Goal: Task Accomplishment & Management: Complete application form

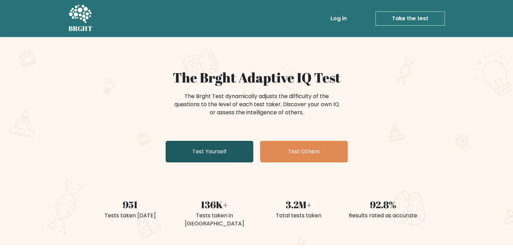
click at [183, 150] on link "Test Yourself" at bounding box center [210, 152] width 88 height 22
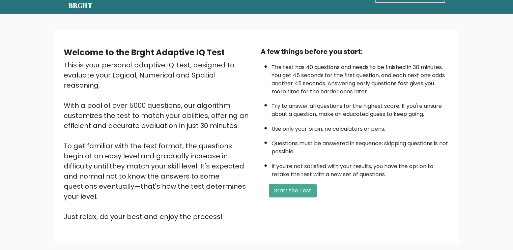
scroll to position [32, 0]
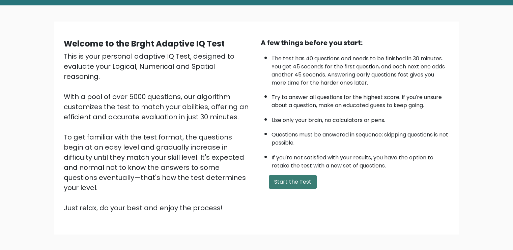
click at [269, 177] on button "Start the Test" at bounding box center [293, 181] width 48 height 13
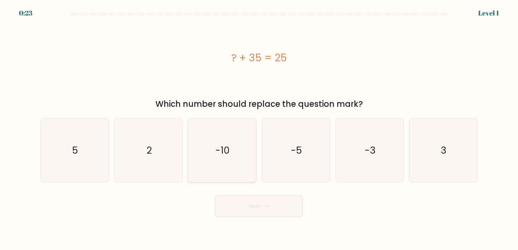
click at [213, 156] on icon "-10" at bounding box center [221, 150] width 63 height 63
click at [259, 128] on input "c. -10" at bounding box center [259, 126] width 0 height 3
radio input "true"
click at [245, 210] on button "Next" at bounding box center [259, 207] width 88 height 22
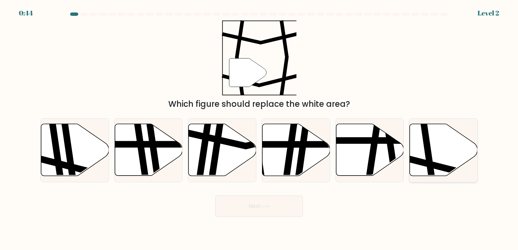
click at [420, 163] on icon at bounding box center [465, 164] width 137 height 17
click at [259, 128] on input "f." at bounding box center [259, 126] width 0 height 3
radio input "true"
click at [286, 203] on button "Next" at bounding box center [259, 207] width 88 height 22
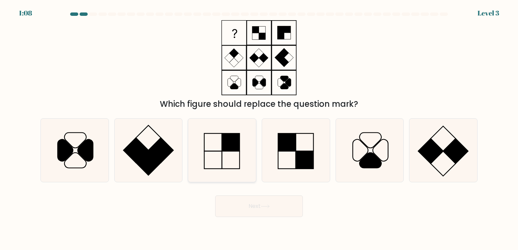
click at [228, 167] on icon at bounding box center [221, 150] width 63 height 63
click at [259, 128] on input "c." at bounding box center [259, 126] width 0 height 3
radio input "true"
click at [241, 205] on button "Next" at bounding box center [259, 207] width 88 height 22
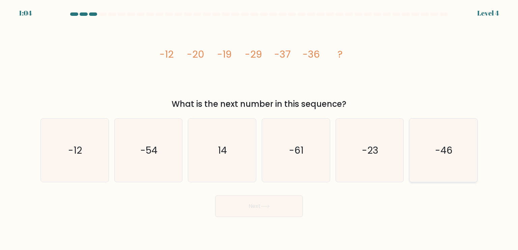
click at [414, 150] on icon "-46" at bounding box center [442, 150] width 63 height 63
click at [259, 128] on input "f. -46" at bounding box center [259, 126] width 0 height 3
radio input "true"
click at [267, 206] on icon at bounding box center [265, 207] width 9 height 4
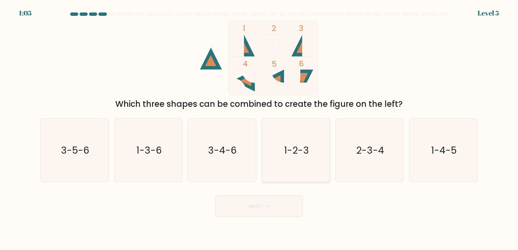
click at [295, 153] on text "1-2-3" at bounding box center [296, 149] width 25 height 13
click at [259, 128] on input "d. 1-2-3" at bounding box center [259, 126] width 0 height 3
radio input "true"
click at [277, 209] on button "Next" at bounding box center [259, 207] width 88 height 22
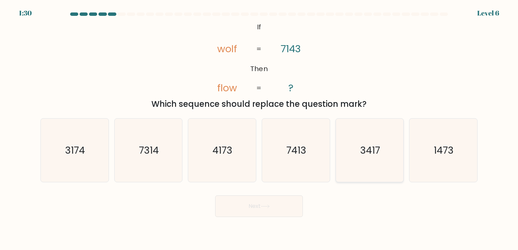
click at [362, 159] on icon "3417" at bounding box center [369, 150] width 63 height 63
click at [259, 128] on input "e. 3417" at bounding box center [259, 126] width 0 height 3
radio input "true"
click at [256, 204] on button "Next" at bounding box center [259, 207] width 88 height 22
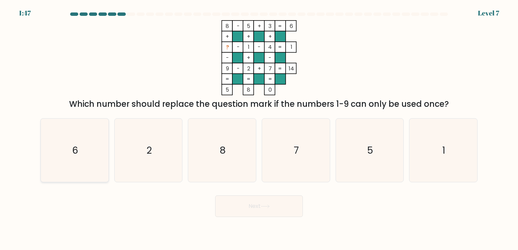
click at [90, 150] on icon "6" at bounding box center [74, 150] width 63 height 63
click at [259, 128] on input "a. 6" at bounding box center [259, 126] width 0 height 3
radio input "true"
click at [291, 208] on button "Next" at bounding box center [259, 207] width 88 height 22
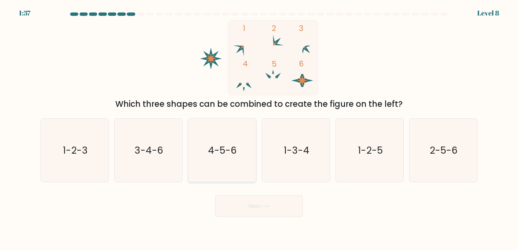
click at [246, 136] on icon "4-5-6" at bounding box center [221, 150] width 63 height 63
click at [259, 128] on input "c. 4-5-6" at bounding box center [259, 126] width 0 height 3
radio input "true"
click at [261, 213] on button "Next" at bounding box center [259, 207] width 88 height 22
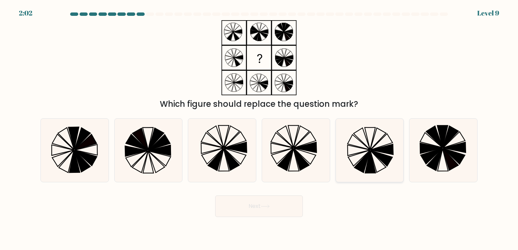
click at [376, 163] on icon at bounding box center [369, 150] width 63 height 63
click at [259, 128] on input "e." at bounding box center [259, 126] width 0 height 3
radio input "true"
click at [262, 213] on button "Next" at bounding box center [259, 207] width 88 height 22
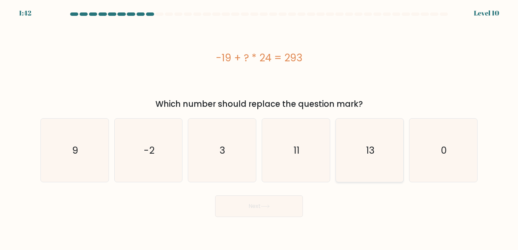
click at [360, 130] on icon "13" at bounding box center [369, 150] width 63 height 63
click at [259, 128] on input "e. 13" at bounding box center [259, 126] width 0 height 3
radio input "true"
click at [269, 216] on button "Next" at bounding box center [259, 207] width 88 height 22
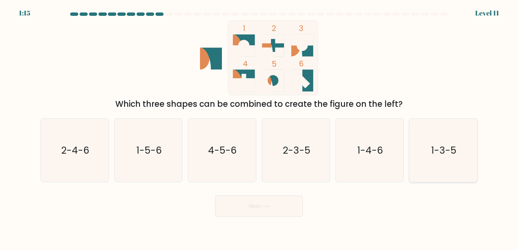
drag, startPoint x: 486, startPoint y: 174, endPoint x: 460, endPoint y: 165, distance: 27.4
click at [460, 165] on form at bounding box center [259, 114] width 518 height 205
click at [460, 165] on icon "1-3-5" at bounding box center [442, 150] width 63 height 63
click at [259, 128] on input "f. 1-3-5" at bounding box center [259, 126] width 0 height 3
radio input "true"
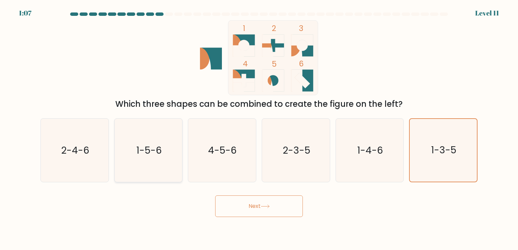
click at [155, 149] on text "1-5-6" at bounding box center [149, 149] width 26 height 13
click at [259, 128] on input "b. 1-5-6" at bounding box center [259, 126] width 0 height 3
radio input "true"
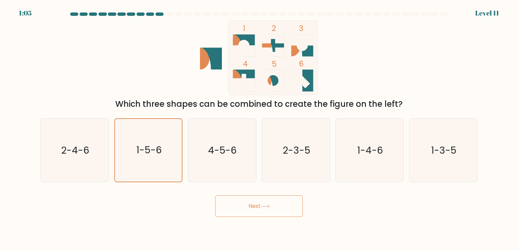
click at [259, 206] on button "Next" at bounding box center [259, 207] width 88 height 22
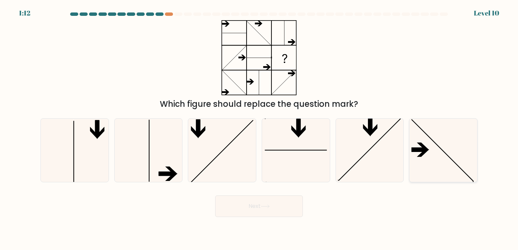
click at [457, 164] on line at bounding box center [442, 150] width 62 height 62
click at [259, 128] on input "f." at bounding box center [259, 126] width 0 height 3
radio input "true"
click at [285, 204] on button "Next" at bounding box center [259, 207] width 88 height 22
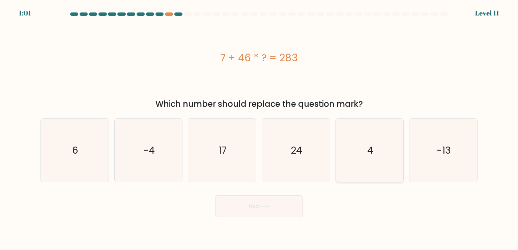
click at [374, 172] on icon "4" at bounding box center [369, 150] width 63 height 63
click at [259, 128] on input "e. 4" at bounding box center [259, 126] width 0 height 3
radio input "true"
click at [273, 216] on button "Next" at bounding box center [259, 207] width 88 height 22
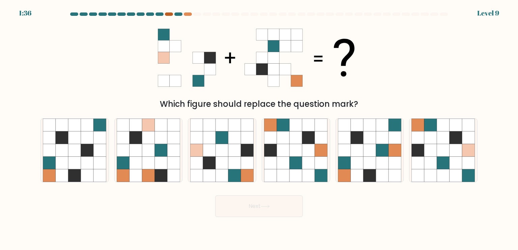
click at [167, 16] on div at bounding box center [169, 13] width 8 height 3
click at [80, 174] on icon at bounding box center [74, 175] width 13 height 13
click at [259, 128] on input "a." at bounding box center [259, 126] width 0 height 3
radio input "true"
click at [250, 202] on button "Next" at bounding box center [259, 207] width 88 height 22
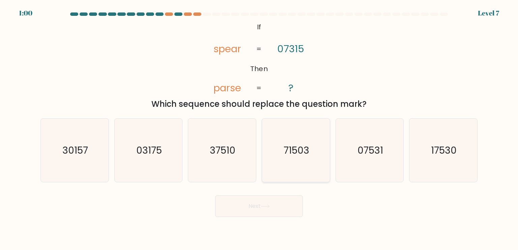
click at [286, 128] on icon "71503" at bounding box center [295, 150] width 63 height 63
click at [259, 128] on input "d. 71503" at bounding box center [259, 126] width 0 height 3
radio input "true"
click at [280, 201] on button "Next" at bounding box center [259, 207] width 88 height 22
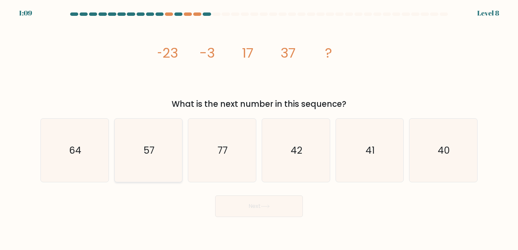
click at [137, 152] on icon "57" at bounding box center [148, 150] width 63 height 63
click at [259, 128] on input "b. 57" at bounding box center [259, 126] width 0 height 3
radio input "true"
click at [264, 208] on icon at bounding box center [265, 207] width 9 height 4
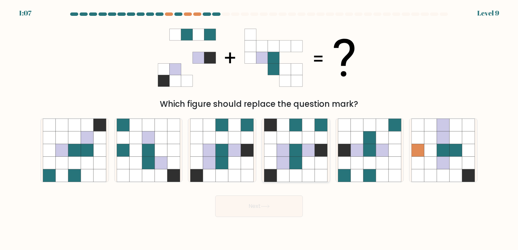
click at [298, 157] on icon at bounding box center [296, 163] width 13 height 13
click at [259, 128] on input "d." at bounding box center [259, 126] width 0 height 3
radio input "true"
click at [216, 159] on icon at bounding box center [222, 163] width 13 height 13
click at [259, 128] on input "c." at bounding box center [259, 126] width 0 height 3
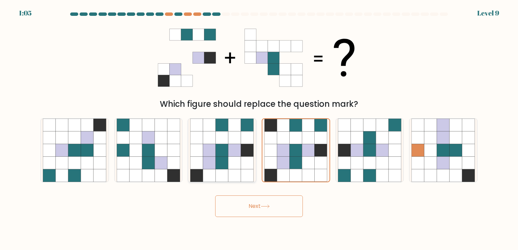
radio input "true"
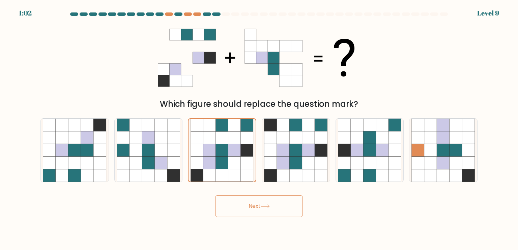
click at [266, 204] on button "Next" at bounding box center [259, 207] width 88 height 22
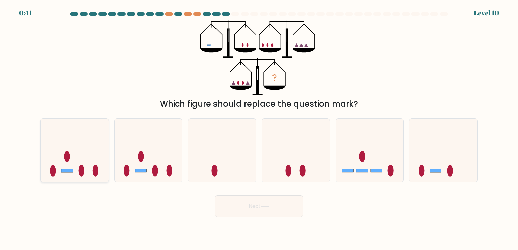
click at [85, 178] on div at bounding box center [74, 150] width 68 height 64
click at [259, 128] on input "a." at bounding box center [259, 126] width 0 height 3
radio input "true"
click at [240, 201] on button "Next" at bounding box center [259, 207] width 88 height 22
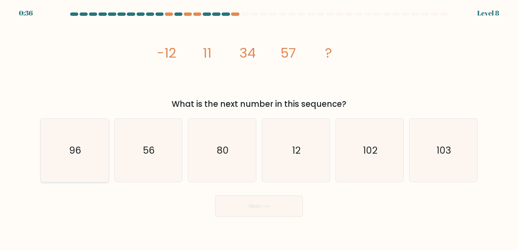
click at [83, 138] on icon "96" at bounding box center [74, 150] width 63 height 63
click at [259, 128] on input "a. 96" at bounding box center [259, 126] width 0 height 3
radio input "true"
click at [260, 205] on button "Next" at bounding box center [259, 207] width 88 height 22
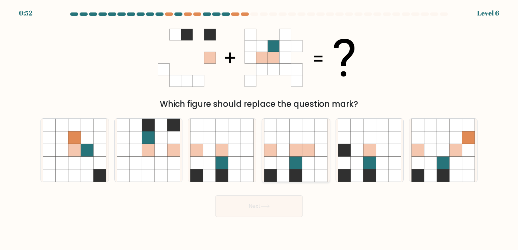
click at [309, 177] on icon at bounding box center [308, 175] width 13 height 13
click at [259, 128] on input "d." at bounding box center [259, 126] width 0 height 3
radio input "true"
click at [268, 211] on button "Next" at bounding box center [259, 207] width 88 height 22
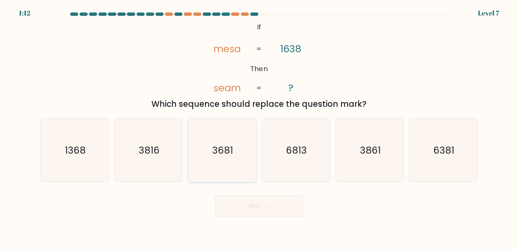
click at [231, 132] on icon "3681" at bounding box center [221, 150] width 63 height 63
click at [259, 128] on input "c. 3681" at bounding box center [259, 126] width 0 height 3
radio input "true"
click at [266, 204] on button "Next" at bounding box center [259, 207] width 88 height 22
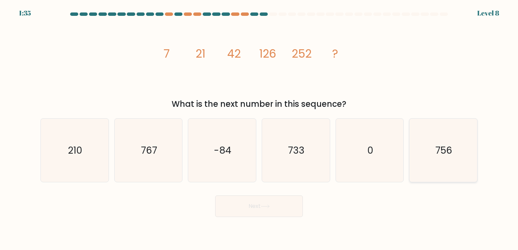
click at [459, 148] on icon "756" at bounding box center [442, 150] width 63 height 63
click at [259, 128] on input "f. 756" at bounding box center [259, 126] width 0 height 3
radio input "true"
click at [295, 204] on button "Next" at bounding box center [259, 207] width 88 height 22
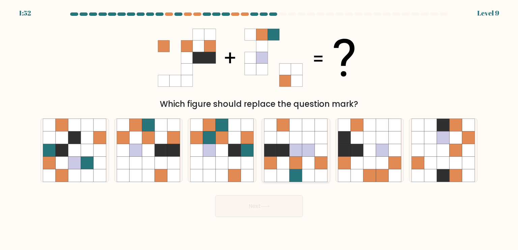
click at [288, 171] on icon at bounding box center [283, 175] width 13 height 13
click at [259, 128] on input "d." at bounding box center [259, 126] width 0 height 3
radio input "true"
click at [224, 176] on icon at bounding box center [222, 175] width 13 height 13
click at [259, 128] on input "c." at bounding box center [259, 126] width 0 height 3
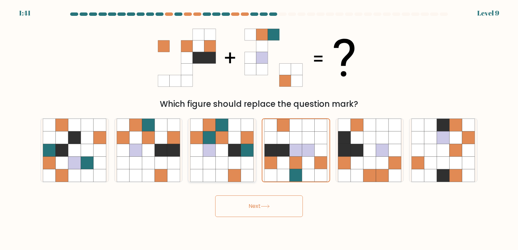
radio input "true"
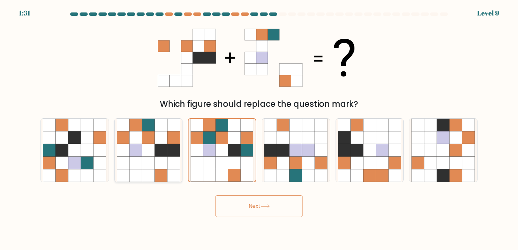
click at [150, 161] on icon at bounding box center [148, 163] width 13 height 13
click at [259, 128] on input "b." at bounding box center [259, 126] width 0 height 3
radio input "true"
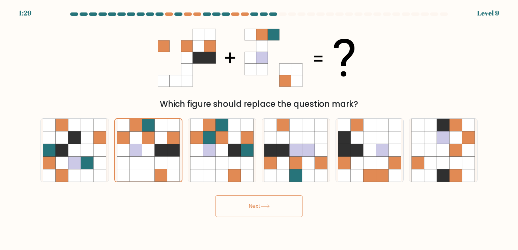
click at [246, 206] on button "Next" at bounding box center [259, 207] width 88 height 22
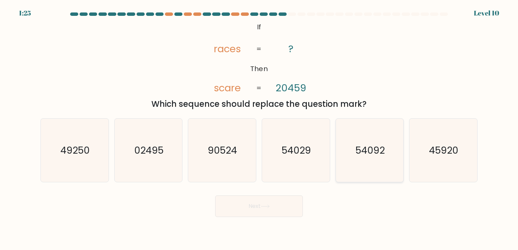
click at [381, 143] on icon "54092" at bounding box center [369, 150] width 63 height 63
click at [259, 128] on input "e. 54092" at bounding box center [259, 126] width 0 height 3
radio input "true"
click at [282, 206] on button "Next" at bounding box center [259, 207] width 88 height 22
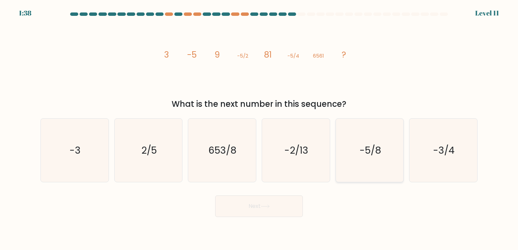
click at [367, 151] on text "-5/8" at bounding box center [370, 149] width 22 height 13
click at [259, 128] on input "e. -5/8" at bounding box center [259, 126] width 0 height 3
radio input "true"
click at [279, 212] on button "Next" at bounding box center [259, 207] width 88 height 22
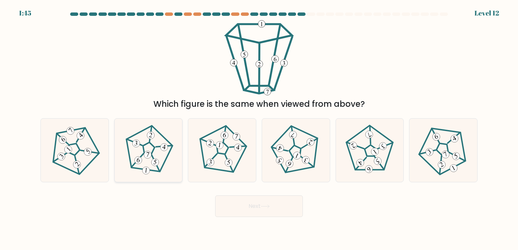
click at [156, 156] on icon at bounding box center [148, 150] width 51 height 51
click at [259, 128] on input "b." at bounding box center [259, 126] width 0 height 3
radio input "true"
click at [259, 209] on button "Next" at bounding box center [259, 207] width 88 height 22
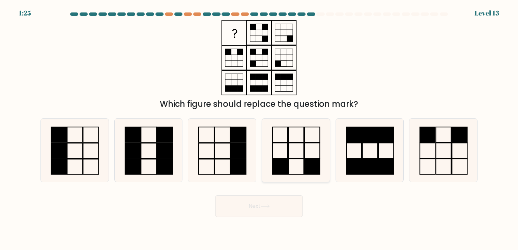
click at [306, 170] on rect at bounding box center [312, 167] width 15 height 16
click at [259, 128] on input "d." at bounding box center [259, 126] width 0 height 3
radio input "true"
click at [274, 198] on button "Next" at bounding box center [259, 207] width 88 height 22
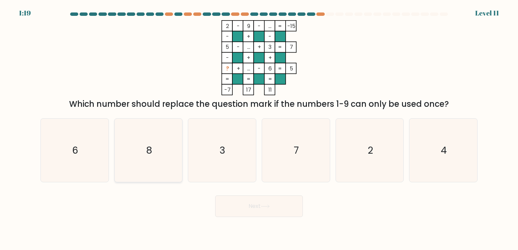
click at [175, 160] on icon "8" at bounding box center [148, 150] width 63 height 63
click at [259, 128] on input "b. 8" at bounding box center [259, 126] width 0 height 3
radio input "true"
click at [101, 159] on icon "6" at bounding box center [74, 150] width 63 height 63
click at [259, 128] on input "a. 6" at bounding box center [259, 126] width 0 height 3
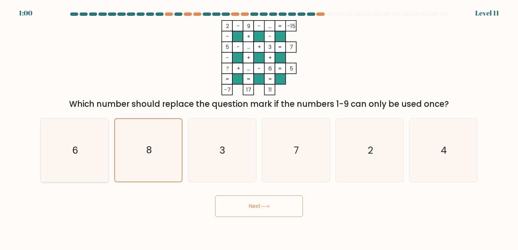
radio input "true"
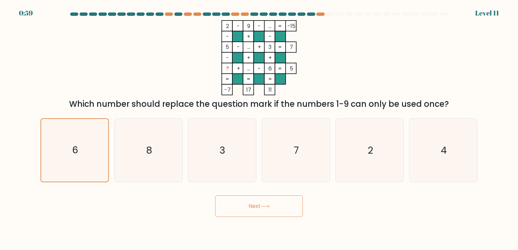
click at [243, 207] on button "Next" at bounding box center [259, 207] width 88 height 22
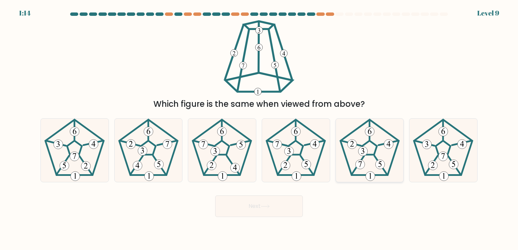
click at [397, 143] on icon at bounding box center [369, 150] width 63 height 63
click at [259, 128] on input "e." at bounding box center [259, 126] width 0 height 3
radio input "true"
click at [270, 199] on button "Next" at bounding box center [259, 207] width 88 height 22
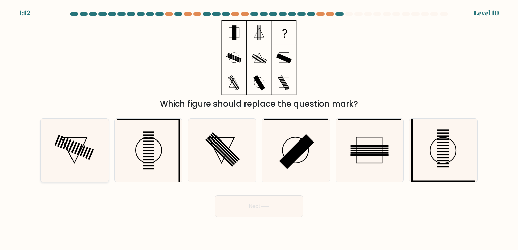
click at [71, 173] on icon at bounding box center [74, 150] width 63 height 63
click at [259, 128] on input "a." at bounding box center [259, 126] width 0 height 3
radio input "true"
click at [155, 148] on icon at bounding box center [148, 150] width 63 height 63
click at [259, 128] on input "b." at bounding box center [259, 126] width 0 height 3
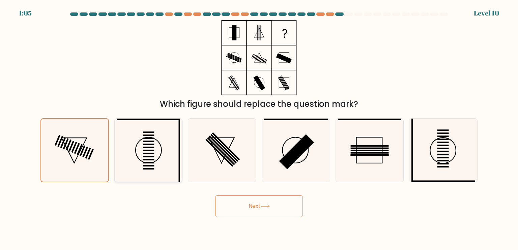
radio input "true"
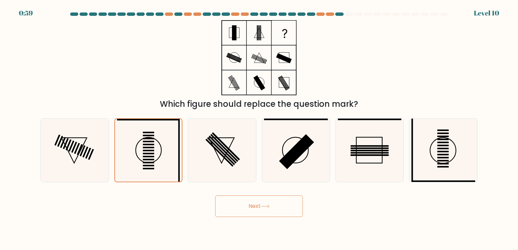
click at [246, 205] on button "Next" at bounding box center [259, 207] width 88 height 22
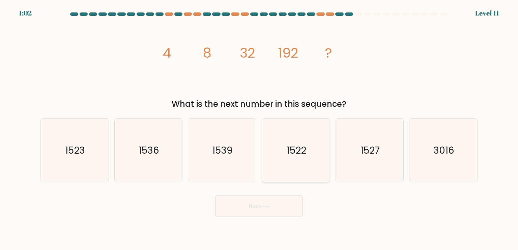
click at [278, 174] on icon "1522" at bounding box center [295, 150] width 63 height 63
click at [259, 128] on input "d. 1522" at bounding box center [259, 126] width 0 height 3
radio input "true"
click at [237, 207] on button "Next" at bounding box center [259, 207] width 88 height 22
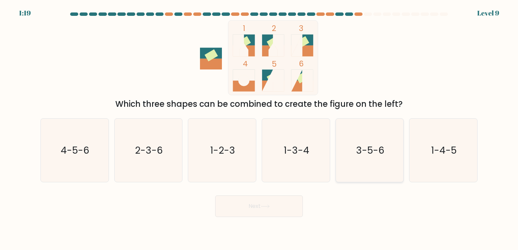
click at [384, 164] on icon "3-5-6" at bounding box center [369, 150] width 63 height 63
click at [259, 128] on input "e. 3-5-6" at bounding box center [259, 126] width 0 height 3
radio input "true"
click at [249, 204] on button "Next" at bounding box center [259, 207] width 88 height 22
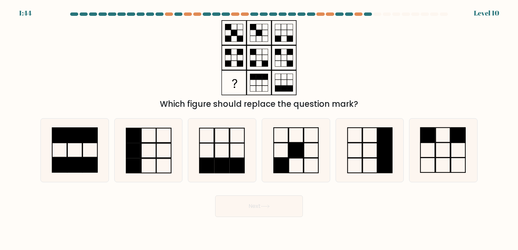
click at [190, 66] on div "Which figure should replace the question mark?" at bounding box center [258, 65] width 445 height 90
click at [160, 163] on icon at bounding box center [148, 150] width 63 height 63
click at [259, 128] on input "b." at bounding box center [259, 126] width 0 height 3
radio input "true"
click at [244, 209] on button "Next" at bounding box center [259, 207] width 88 height 22
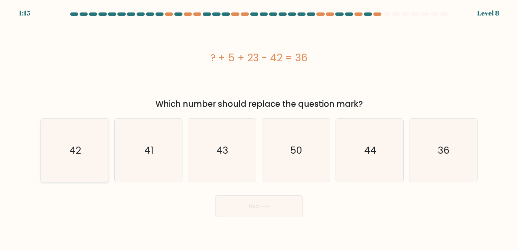
click at [70, 152] on text "42" at bounding box center [74, 149] width 11 height 13
click at [259, 128] on input "a. 42" at bounding box center [259, 126] width 0 height 3
radio input "true"
click at [256, 206] on button "Next" at bounding box center [259, 207] width 88 height 22
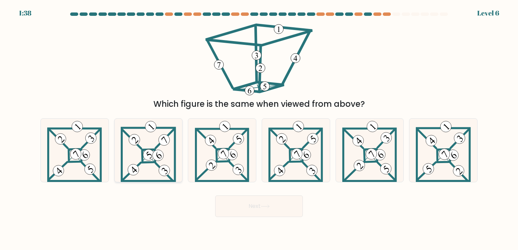
click at [148, 158] on 895 at bounding box center [149, 155] width 16 height 16
click at [259, 128] on input "b." at bounding box center [259, 126] width 0 height 3
radio input "true"
drag, startPoint x: 292, startPoint y: 192, endPoint x: 287, endPoint y: 205, distance: 14.0
click at [287, 205] on div "Next" at bounding box center [258, 204] width 445 height 27
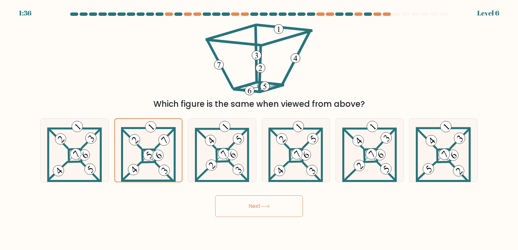
click at [287, 205] on button "Next" at bounding box center [259, 207] width 88 height 22
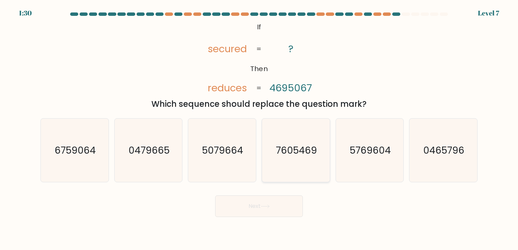
click at [281, 141] on icon "7605469" at bounding box center [295, 150] width 63 height 63
click at [259, 128] on input "d. 7605469" at bounding box center [259, 126] width 0 height 3
radio input "true"
click at [268, 195] on div "Next" at bounding box center [258, 204] width 445 height 27
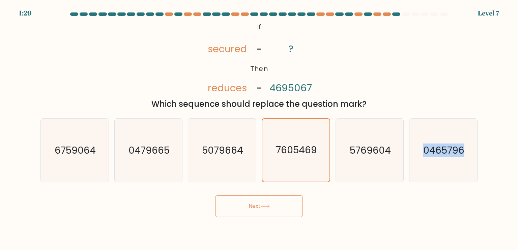
click at [268, 195] on div "Next" at bounding box center [258, 204] width 445 height 27
drag, startPoint x: 268, startPoint y: 195, endPoint x: 267, endPoint y: 199, distance: 4.2
click at [267, 199] on button "Next" at bounding box center [259, 207] width 88 height 22
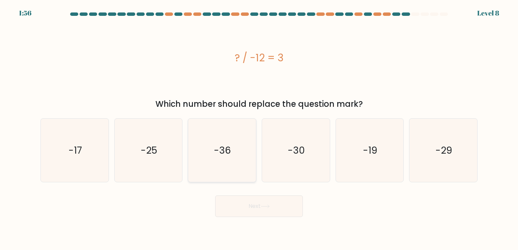
click at [213, 170] on icon "-36" at bounding box center [221, 150] width 63 height 63
click at [259, 128] on input "c. -36" at bounding box center [259, 126] width 0 height 3
radio input "true"
click at [237, 209] on button "Next" at bounding box center [259, 207] width 88 height 22
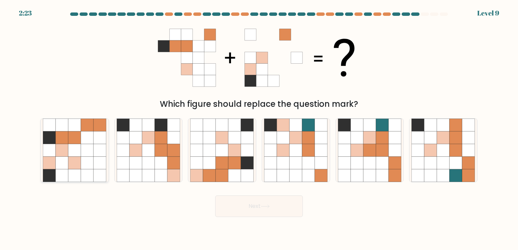
click at [65, 148] on icon at bounding box center [62, 150] width 13 height 13
click at [259, 128] on input "a." at bounding box center [259, 126] width 0 height 3
radio input "true"
click at [263, 210] on button "Next" at bounding box center [259, 207] width 88 height 22
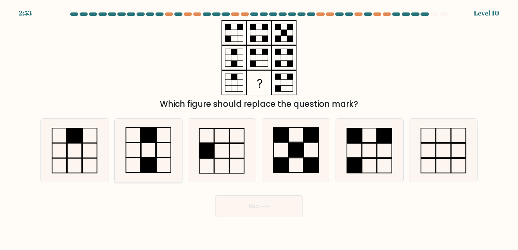
click at [165, 143] on rect at bounding box center [163, 150] width 14 height 15
click at [259, 128] on input "b." at bounding box center [259, 126] width 0 height 3
radio input "true"
click at [261, 207] on button "Next" at bounding box center [259, 207] width 88 height 22
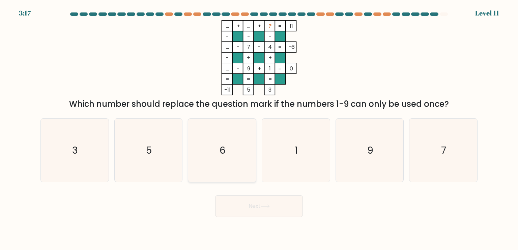
click at [224, 160] on icon "6" at bounding box center [221, 150] width 63 height 63
click at [259, 128] on input "c. 6" at bounding box center [259, 126] width 0 height 3
radio input "true"
click at [253, 213] on button "Next" at bounding box center [259, 207] width 88 height 22
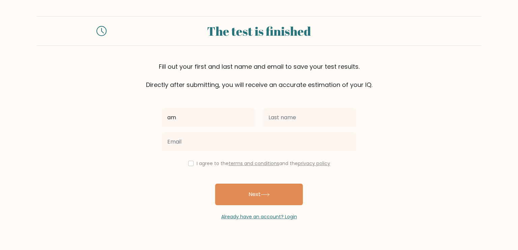
type input "a"
type input "Ambrielle"
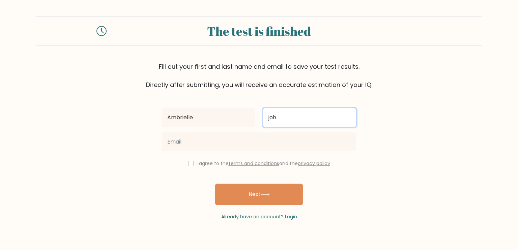
type input "[PERSON_NAME]"
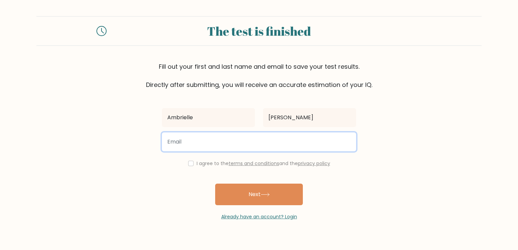
click at [252, 141] on input "email" at bounding box center [259, 142] width 194 height 19
type input "[EMAIL_ADDRESS][DOMAIN_NAME]"
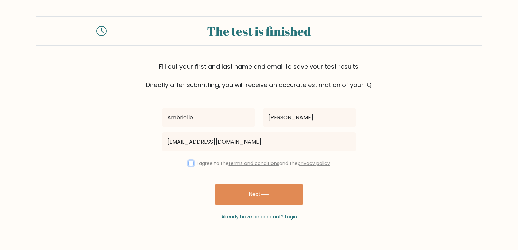
click at [188, 163] on input "checkbox" at bounding box center [190, 163] width 5 height 5
checkbox input "true"
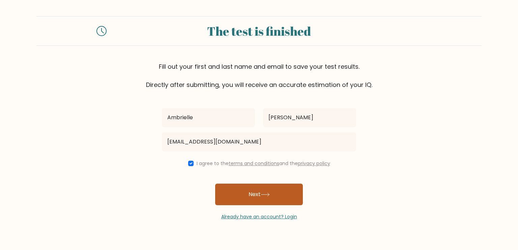
click at [237, 185] on button "Next" at bounding box center [259, 195] width 88 height 22
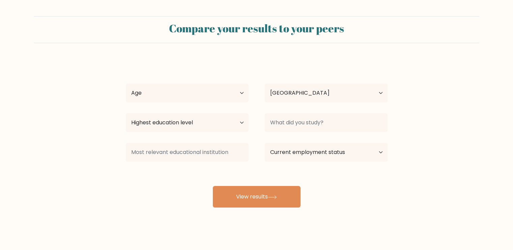
select select "US"
click at [233, 87] on select "Age Under [DEMOGRAPHIC_DATA] [DEMOGRAPHIC_DATA] [DEMOGRAPHIC_DATA] [DEMOGRAPHIC…" at bounding box center [187, 93] width 123 height 19
select select "25_34"
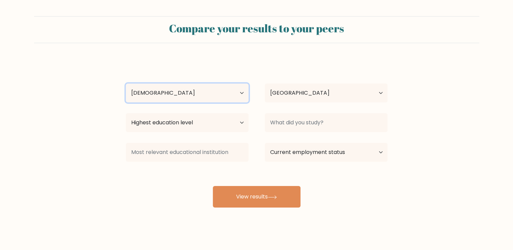
click at [126, 84] on select "Age Under [DEMOGRAPHIC_DATA] [DEMOGRAPHIC_DATA] [DEMOGRAPHIC_DATA] [DEMOGRAPHIC…" at bounding box center [187, 93] width 123 height 19
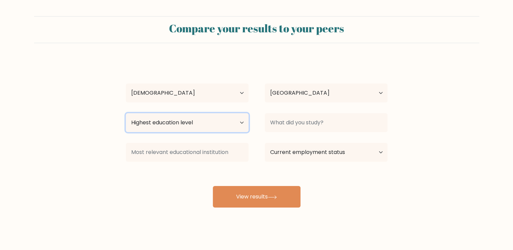
click at [198, 118] on select "Highest education level No schooling Primary Lower Secondary Upper Secondary Oc…" at bounding box center [187, 122] width 123 height 19
select select "upper_secondary"
click at [126, 113] on select "Highest education level No schooling Primary Lower Secondary Upper Secondary Oc…" at bounding box center [187, 122] width 123 height 19
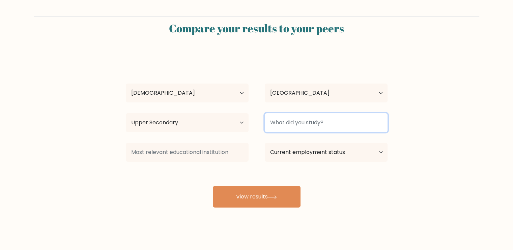
click at [296, 123] on input at bounding box center [326, 122] width 123 height 19
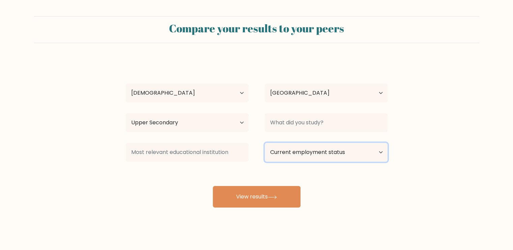
click at [270, 146] on select "Current employment status Employed Student Retired Other / prefer not to answer" at bounding box center [326, 152] width 123 height 19
select select "student"
click at [265, 143] on select "Current employment status Employed Student Retired Other / prefer not to answer" at bounding box center [326, 152] width 123 height 19
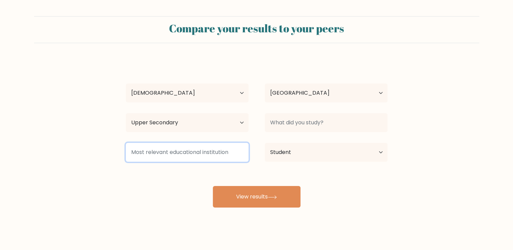
click at [201, 153] on input at bounding box center [187, 152] width 123 height 19
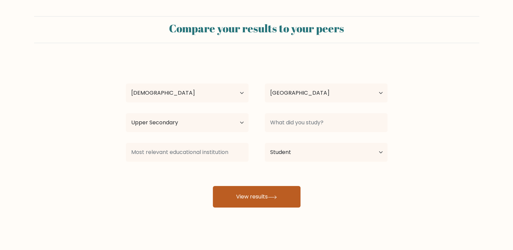
click at [263, 186] on button "View results" at bounding box center [257, 197] width 88 height 22
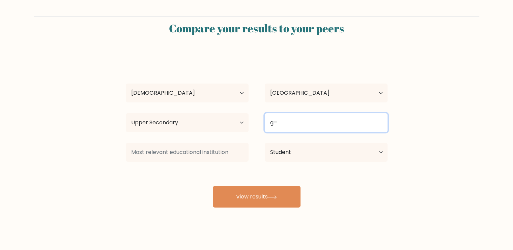
type input "g"
type input "G"
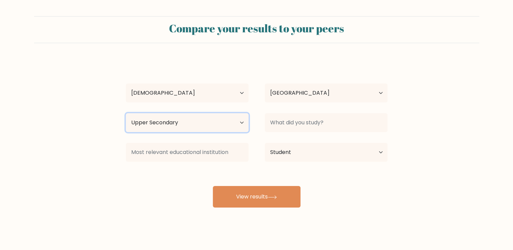
click at [244, 128] on select "Highest education level No schooling Primary Lower Secondary Upper Secondary Oc…" at bounding box center [187, 122] width 123 height 19
click at [126, 113] on select "Highest education level No schooling Primary Lower Secondary Upper Secondary Oc…" at bounding box center [187, 122] width 123 height 19
click at [210, 119] on select "Highest education level No schooling Primary Lower Secondary Upper Secondary Oc…" at bounding box center [187, 122] width 123 height 19
select select "upper_secondary"
click at [126, 113] on select "Highest education level No schooling Primary Lower Secondary Upper Secondary Oc…" at bounding box center [187, 122] width 123 height 19
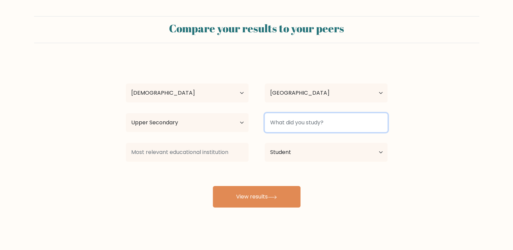
click at [290, 126] on input at bounding box center [326, 122] width 123 height 19
type input "G"
type input "H"
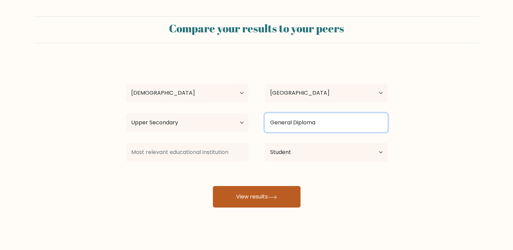
type input "General Diploma"
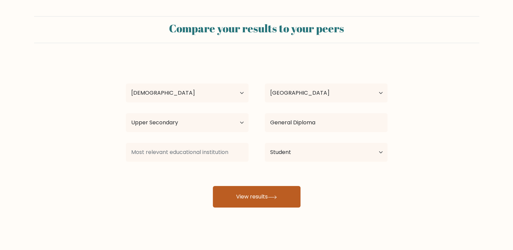
click at [270, 188] on button "View results" at bounding box center [257, 197] width 88 height 22
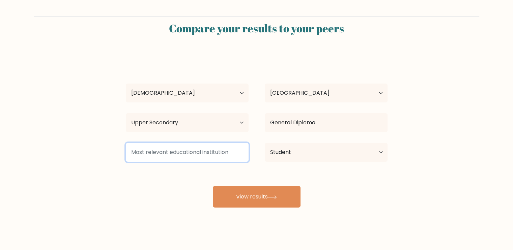
click at [180, 149] on input at bounding box center [187, 152] width 123 height 19
drag, startPoint x: 156, startPoint y: 149, endPoint x: 148, endPoint y: 148, distance: 8.8
click at [231, 149] on input "Broadfording Christian Academy" at bounding box center [187, 152] width 123 height 19
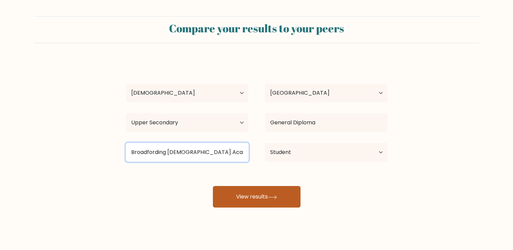
type input "Broadfording Christian Academy"
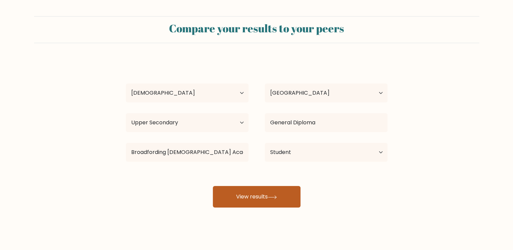
click at [247, 199] on button "View results" at bounding box center [257, 197] width 88 height 22
